Goal: Transaction & Acquisition: Purchase product/service

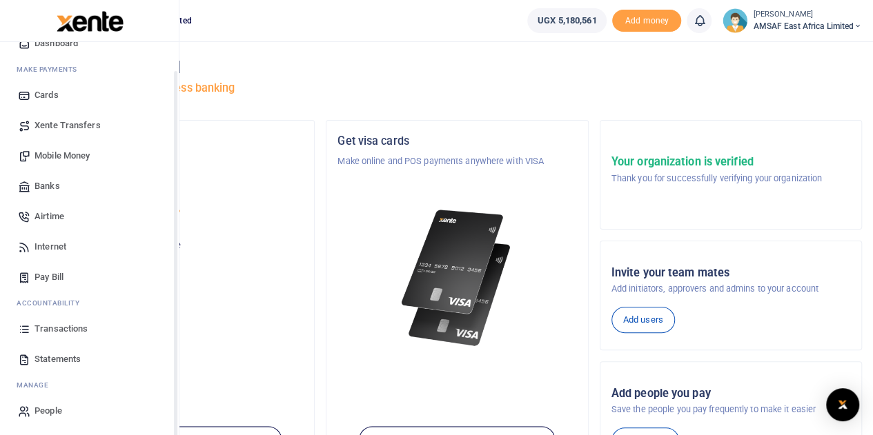
scroll to position [57, 0]
click at [70, 325] on span "Transactions" at bounding box center [60, 328] width 53 height 14
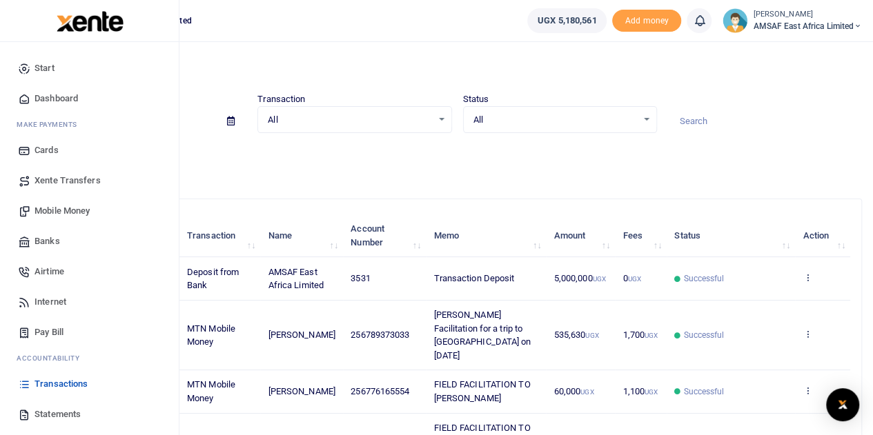
click at [57, 242] on span "Banks" at bounding box center [47, 242] width 26 height 14
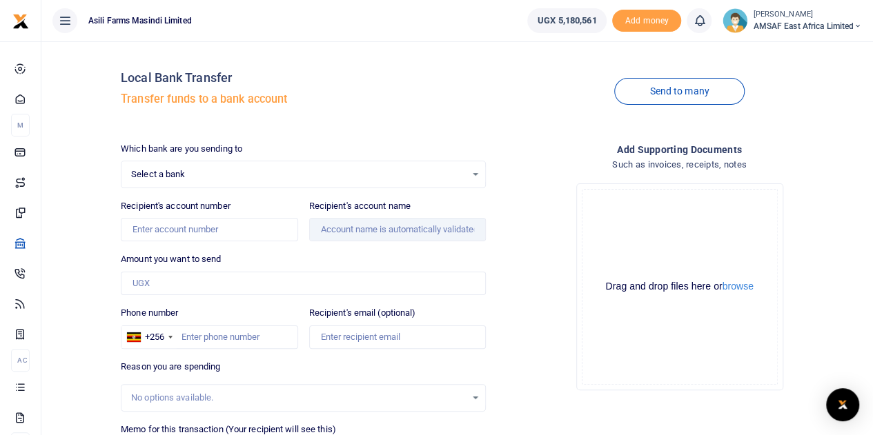
click at [258, 169] on span "Select a bank" at bounding box center [298, 175] width 335 height 14
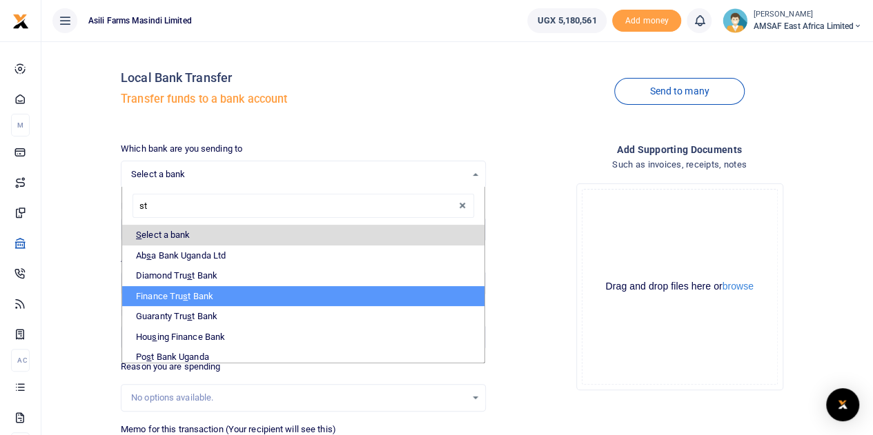
type input "sta"
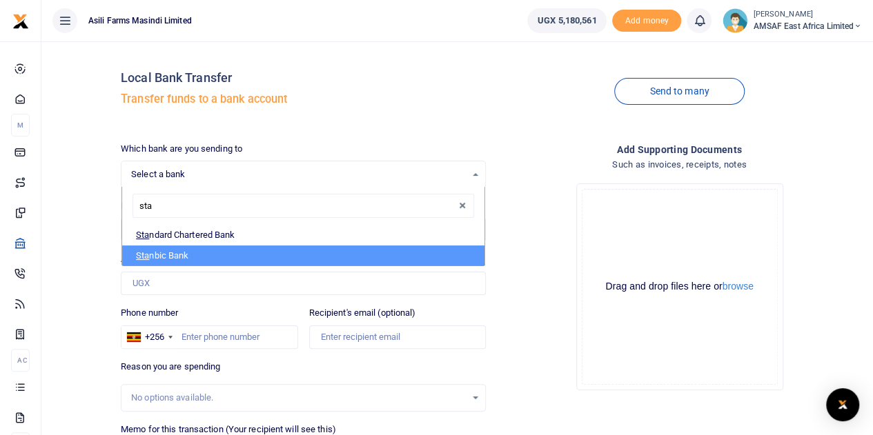
click at [205, 250] on li "Sta nbic Bank" at bounding box center [303, 256] width 362 height 21
select select "STANBIC"
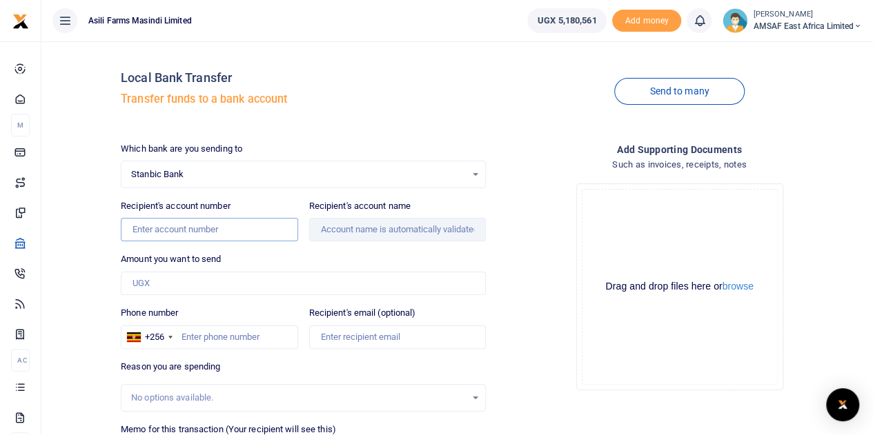
click at [206, 232] on input "Recipient's account number" at bounding box center [209, 229] width 177 height 23
type input "9030026745674"
click at [219, 293] on input "Amount you want to send" at bounding box center [303, 283] width 365 height 23
type input "Moses Okabo"
click at [340, 227] on input "Found" at bounding box center [397, 229] width 177 height 23
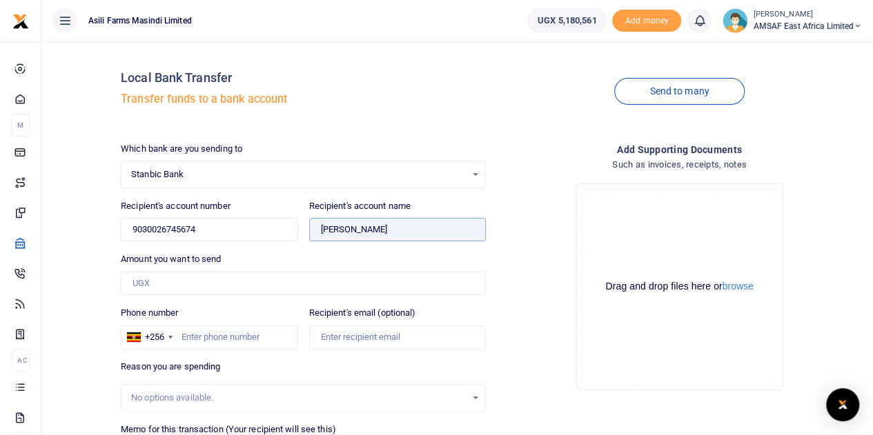
click at [340, 227] on input "Found" at bounding box center [397, 229] width 177 height 23
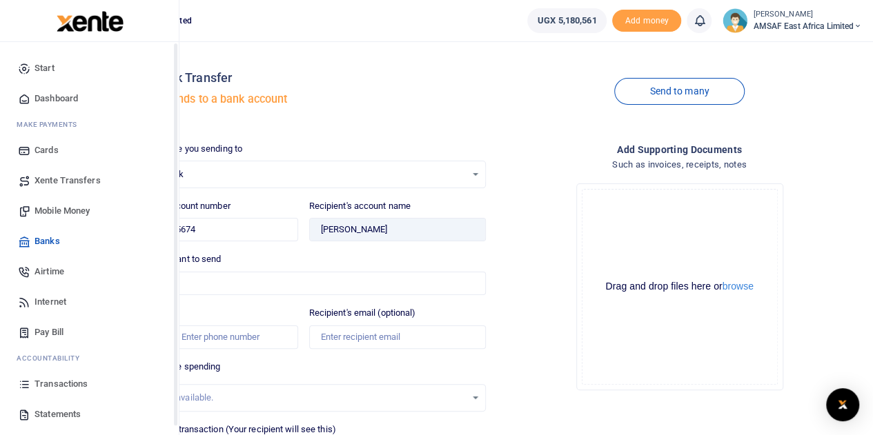
click at [33, 66] on link "Start" at bounding box center [89, 68] width 157 height 30
